Goal: Information Seeking & Learning: Learn about a topic

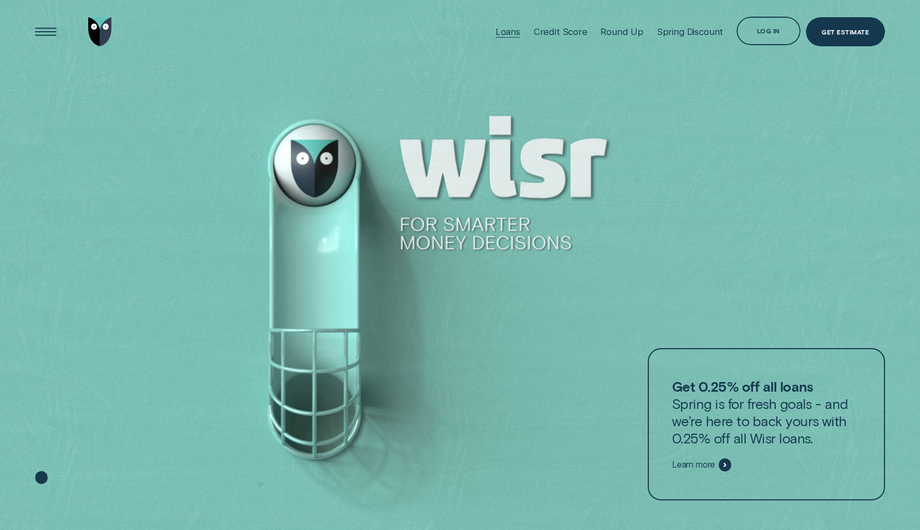
click at [513, 33] on div "Loans" at bounding box center [507, 31] width 25 height 11
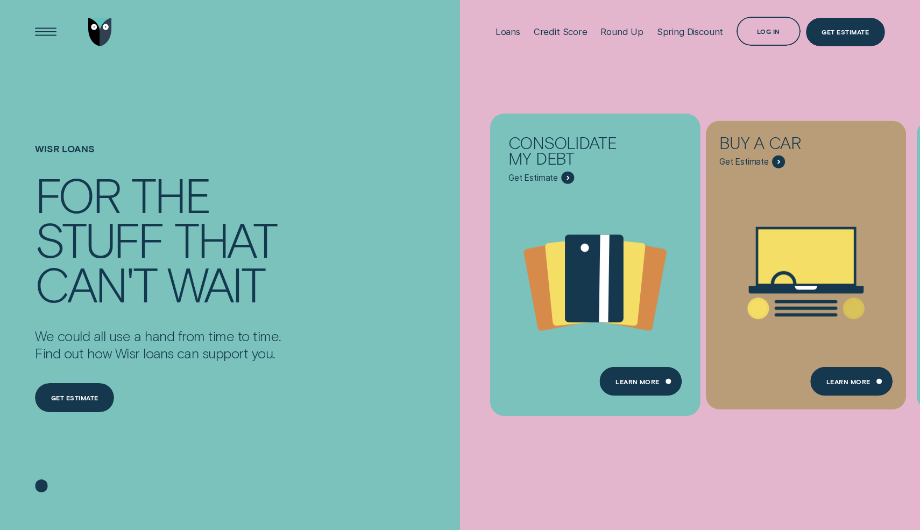
scroll to position [1, 0]
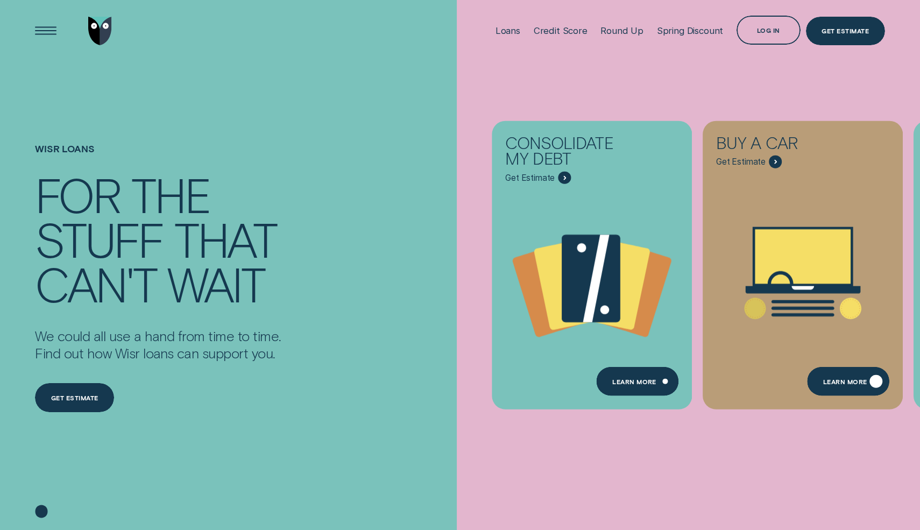
click at [844, 380] on div "Learn More" at bounding box center [845, 382] width 44 height 5
